Goal: Navigation & Orientation: Find specific page/section

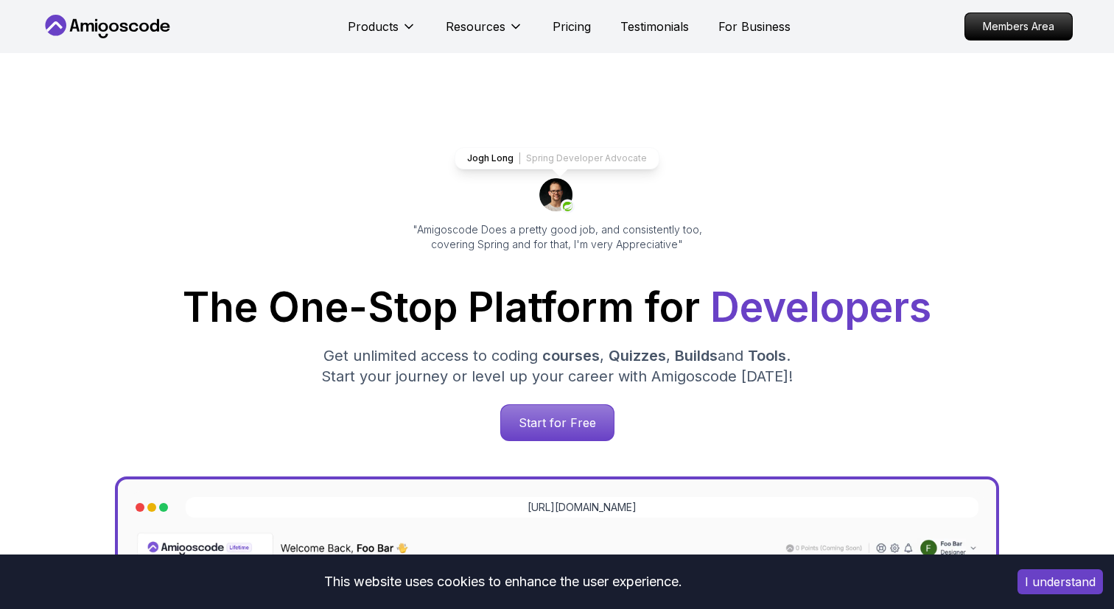
click at [1035, 582] on button "I understand" at bounding box center [1060, 582] width 85 height 25
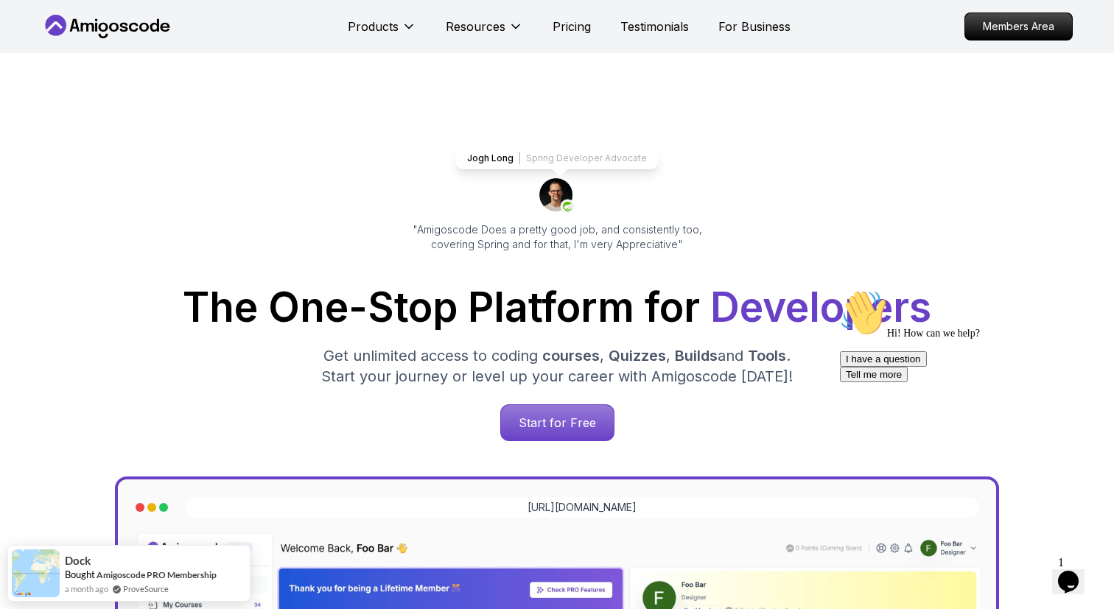
click at [564, 22] on p "Pricing" at bounding box center [572, 27] width 38 height 18
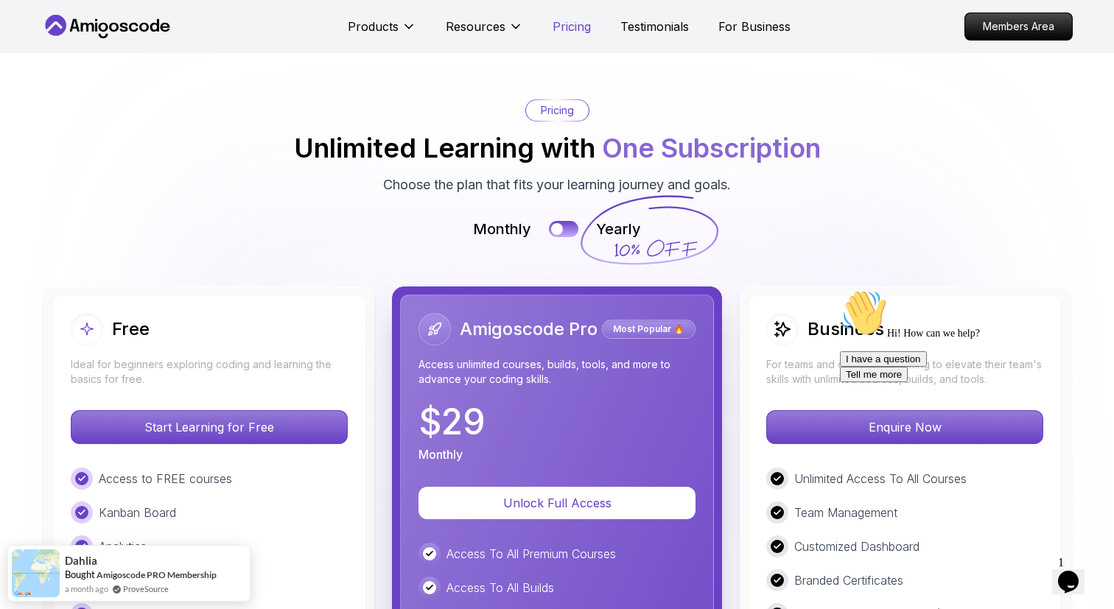
scroll to position [3167, 0]
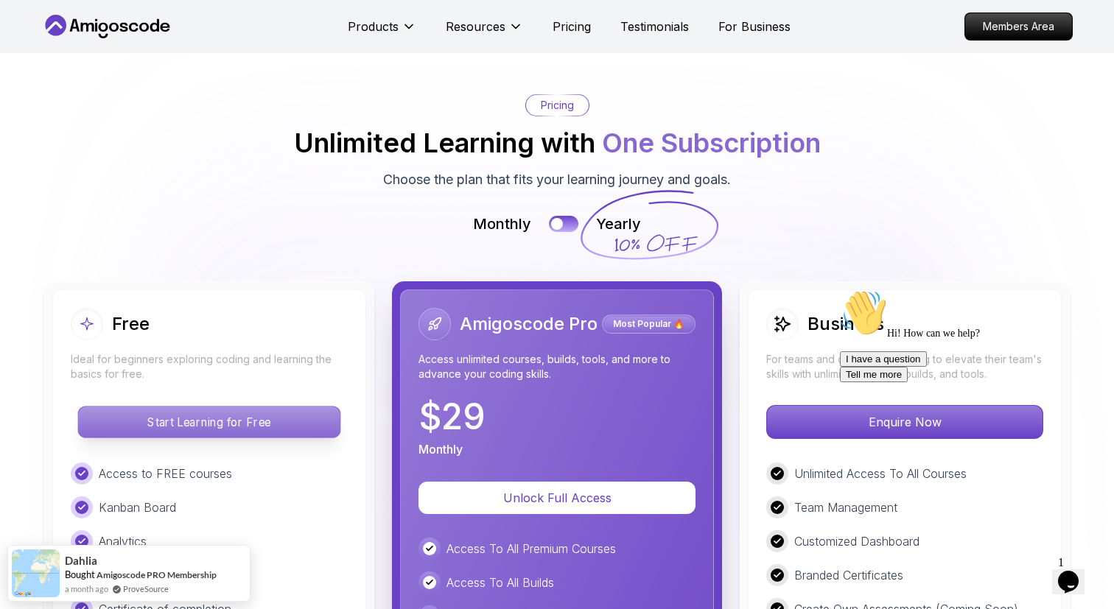
click at [186, 426] on p "Start Learning for Free" at bounding box center [209, 422] width 262 height 31
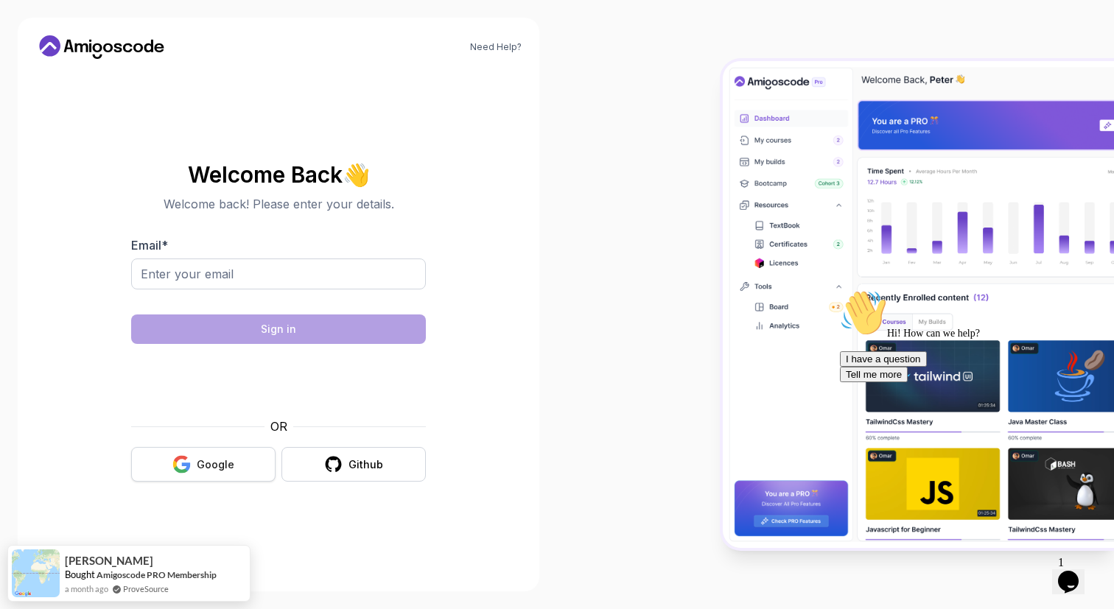
click at [228, 464] on div "Google" at bounding box center [216, 465] width 38 height 15
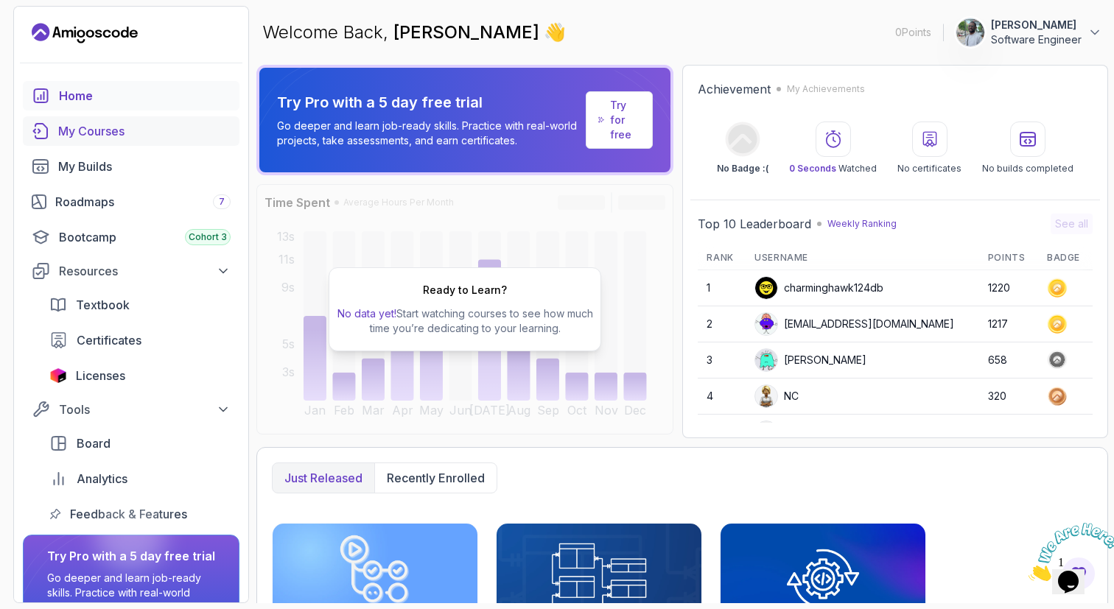
click at [133, 139] on div "My Courses" at bounding box center [144, 131] width 172 height 18
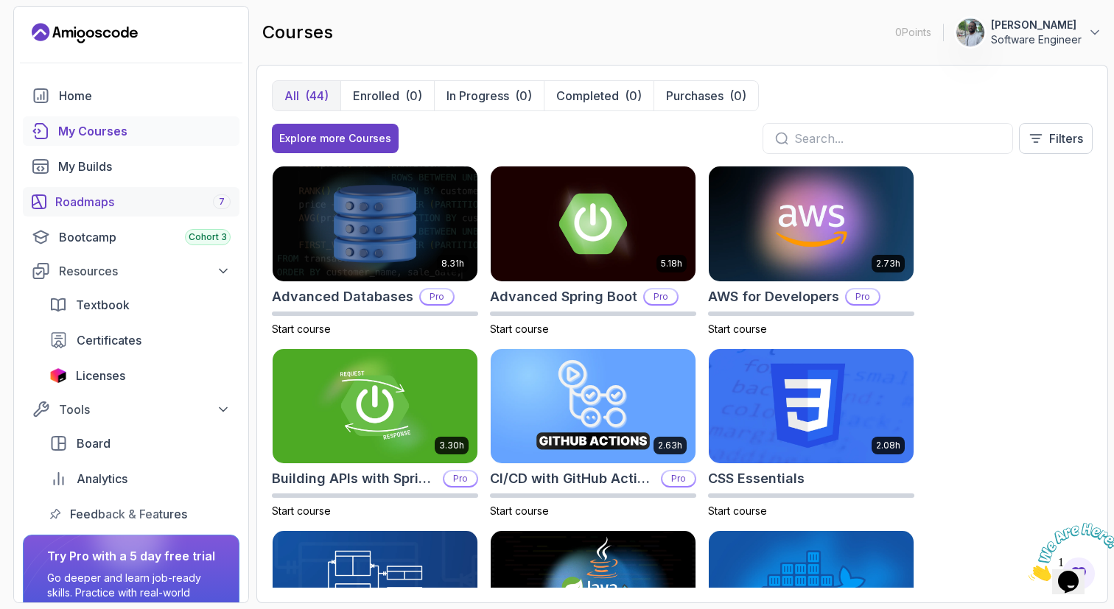
click at [101, 193] on div "Roadmaps 7" at bounding box center [142, 202] width 175 height 18
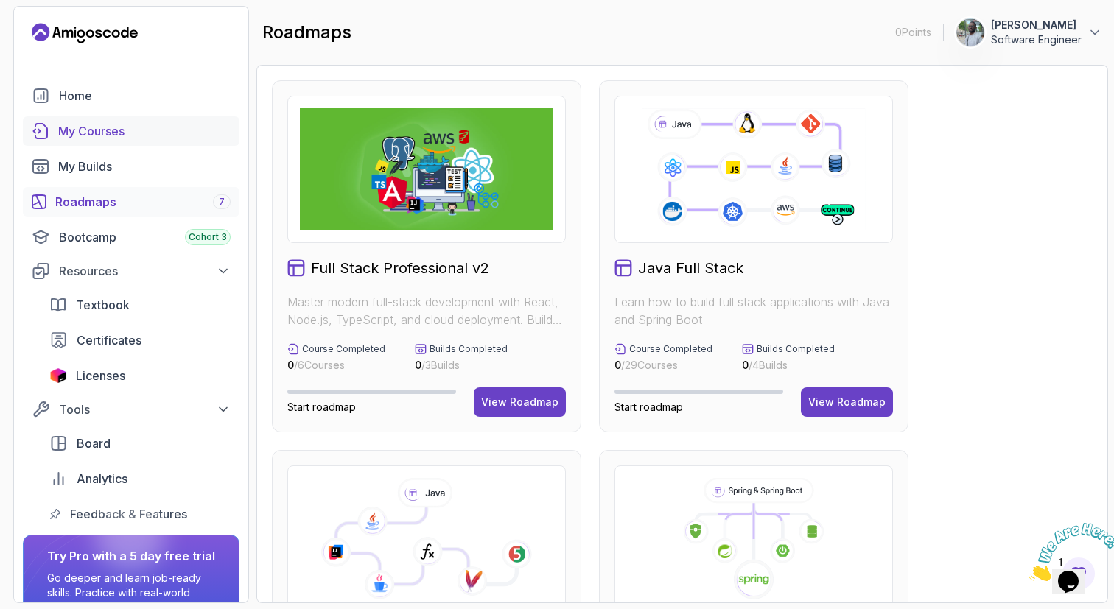
click at [71, 125] on div "My Courses" at bounding box center [144, 131] width 172 height 18
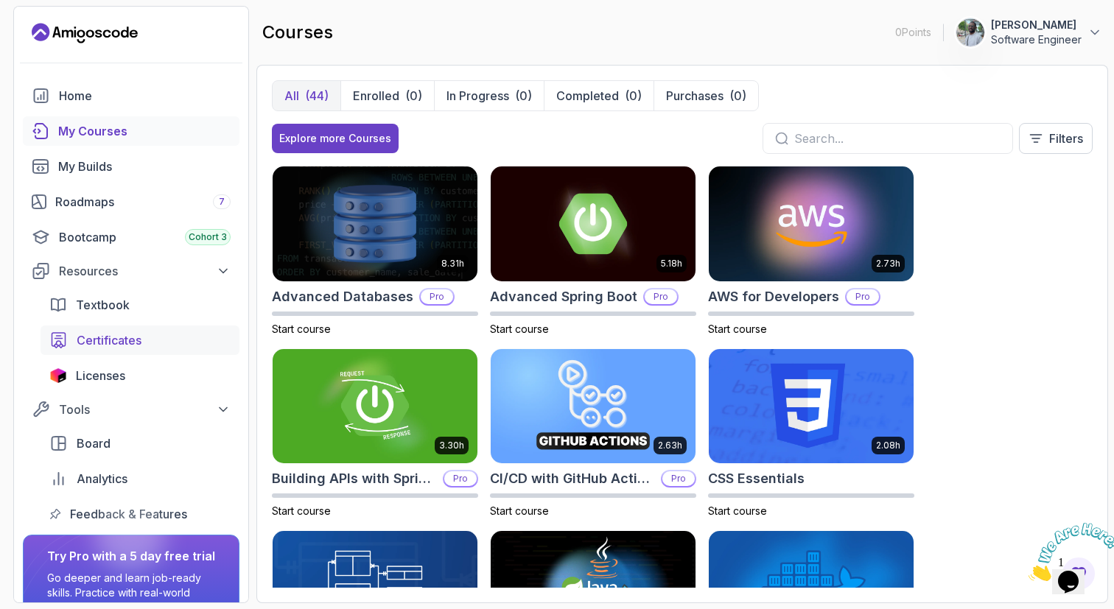
click at [114, 335] on span "Certificates" at bounding box center [109, 341] width 65 height 18
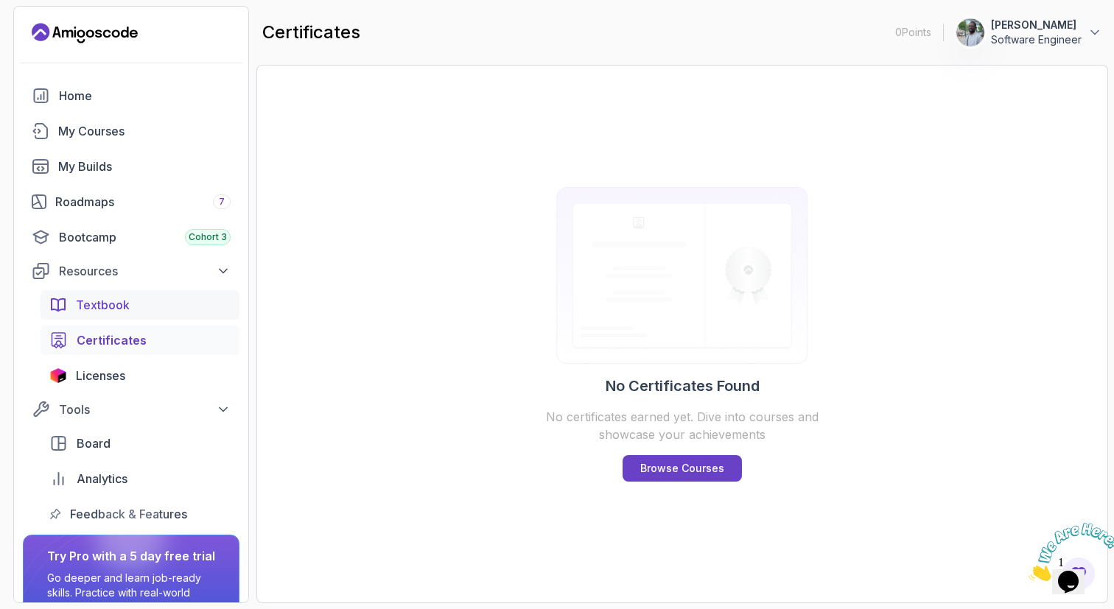
click at [123, 304] on span "Textbook" at bounding box center [103, 305] width 54 height 18
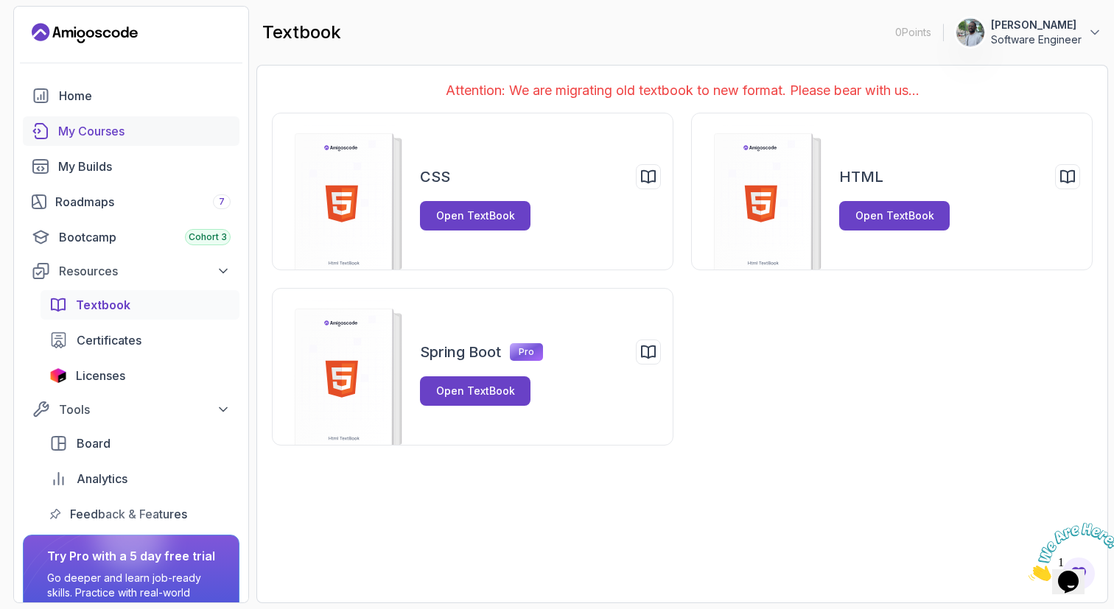
click at [111, 134] on div "My Courses" at bounding box center [144, 131] width 172 height 18
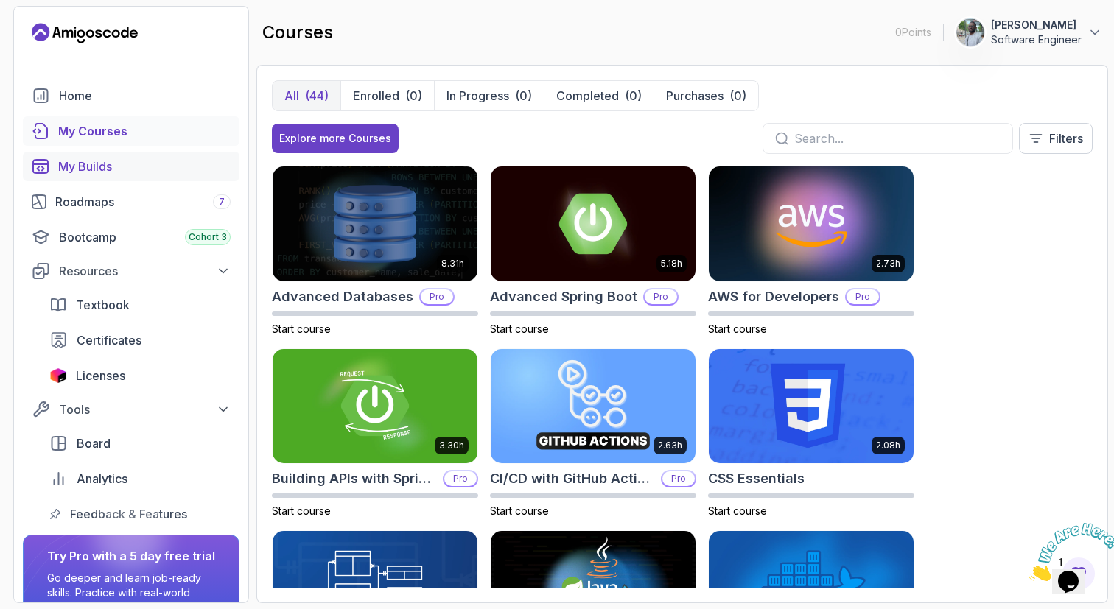
click at [119, 174] on div "My Builds" at bounding box center [144, 167] width 172 height 18
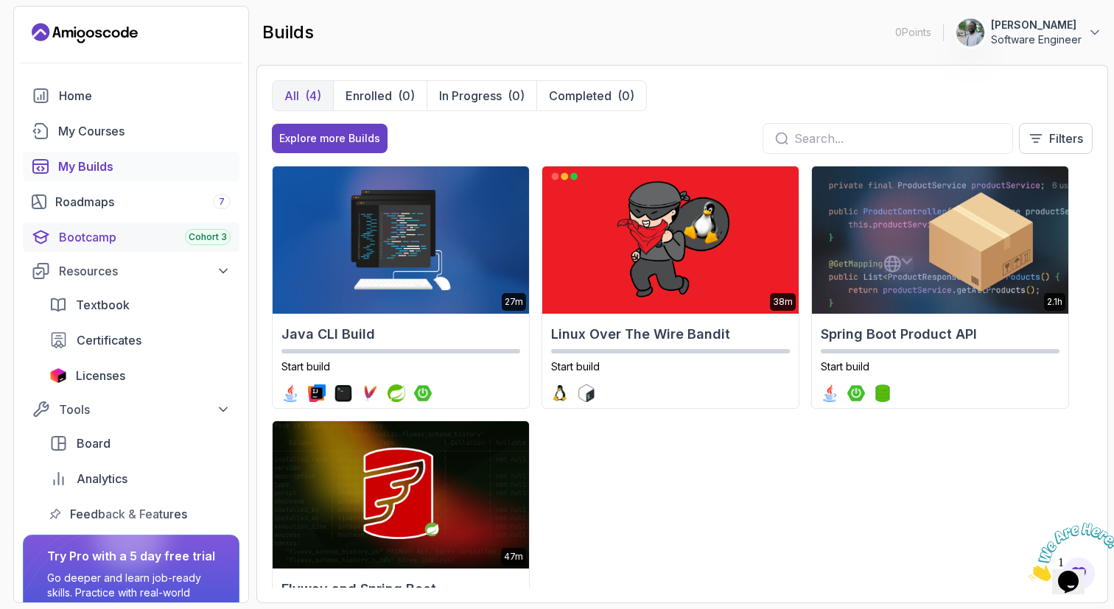
click at [110, 234] on div "Bootcamp Cohort 3" at bounding box center [145, 237] width 172 height 18
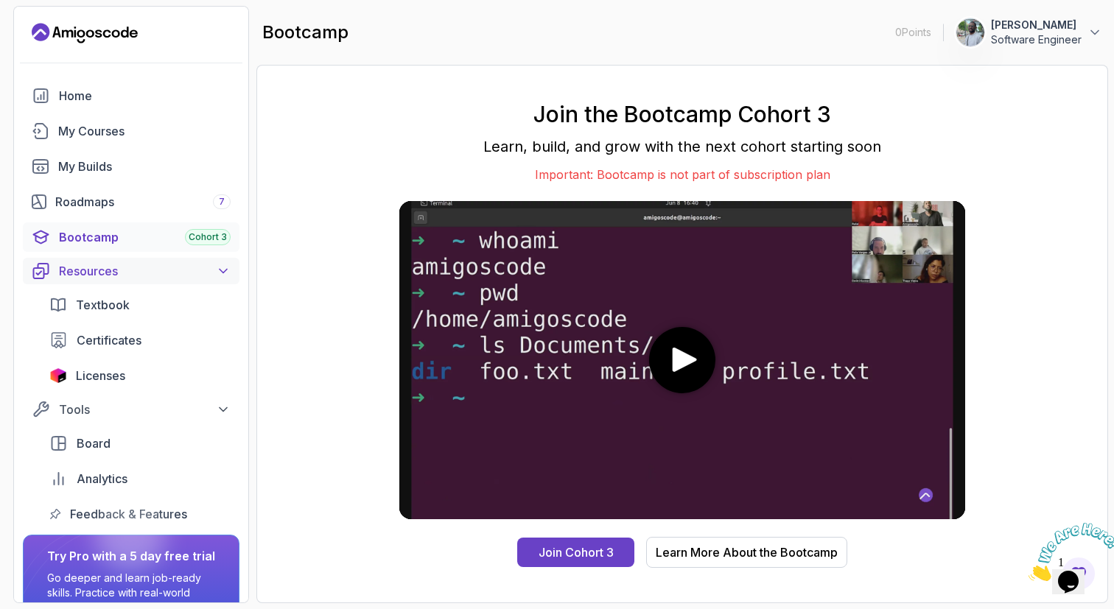
click at [95, 273] on div "Resources" at bounding box center [145, 271] width 172 height 18
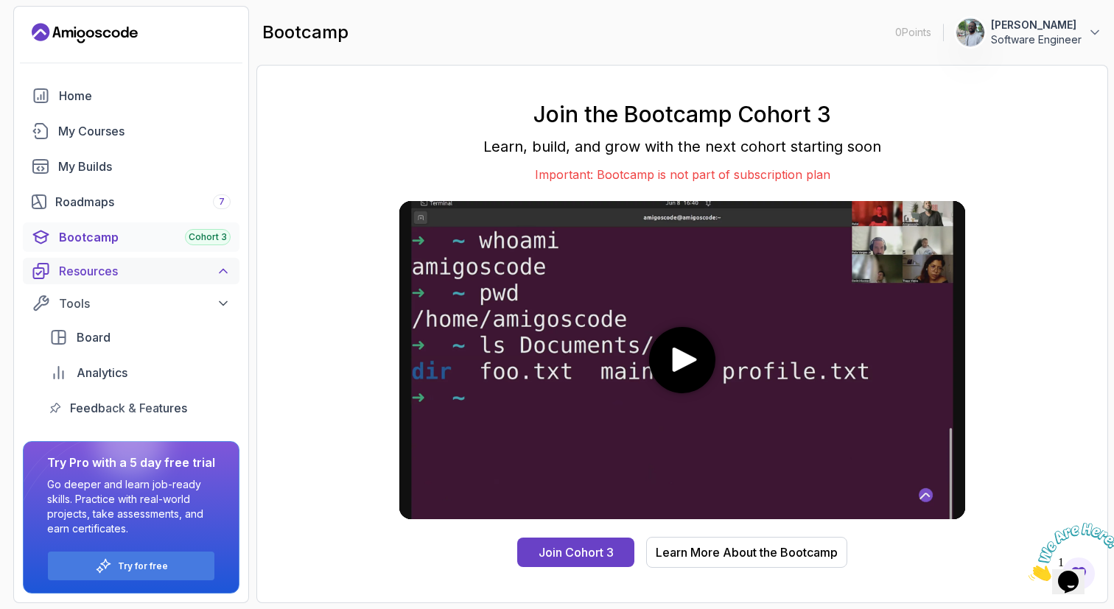
click at [95, 273] on div "Resources" at bounding box center [145, 271] width 172 height 18
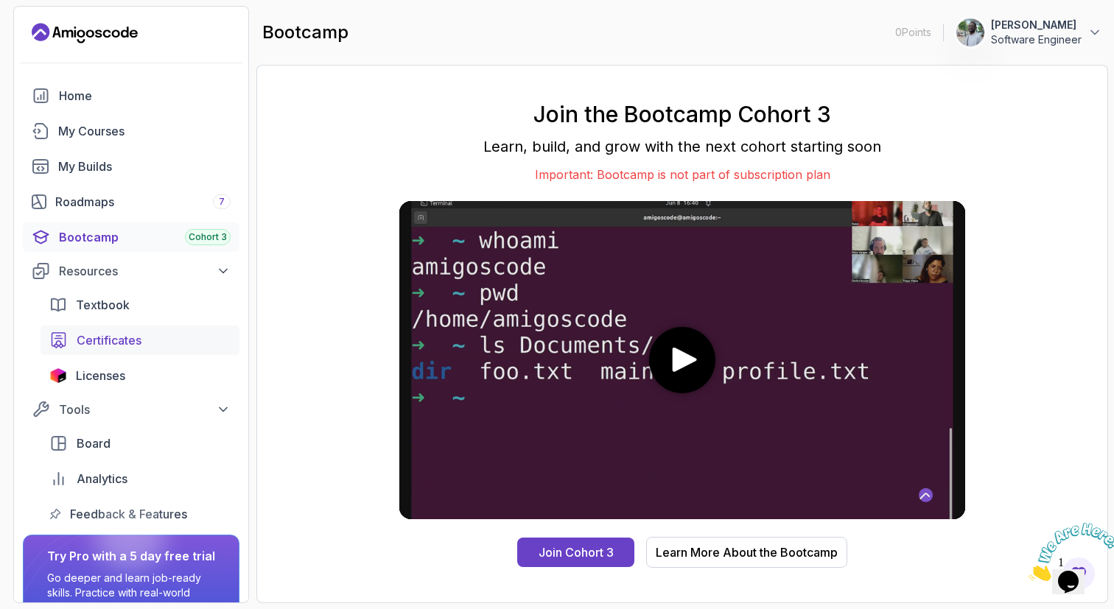
click at [111, 344] on span "Certificates" at bounding box center [109, 341] width 65 height 18
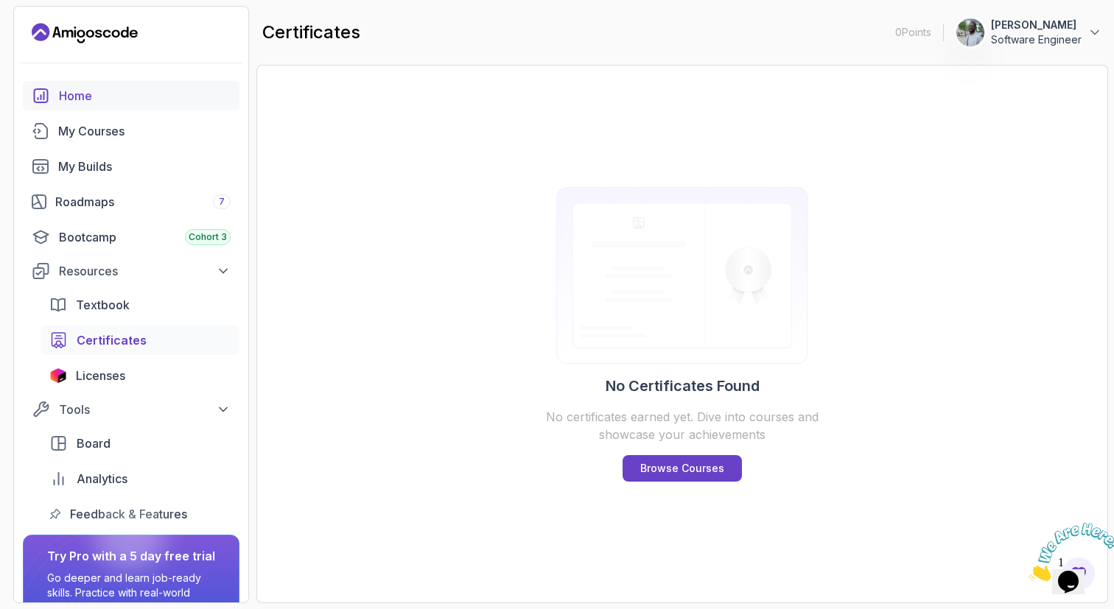
click at [110, 96] on div "Home" at bounding box center [145, 96] width 172 height 18
